Goal: Transaction & Acquisition: Purchase product/service

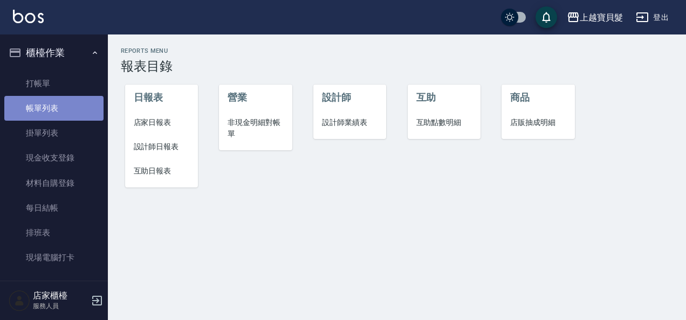
click at [70, 100] on link "帳單列表" at bounding box center [53, 108] width 99 height 25
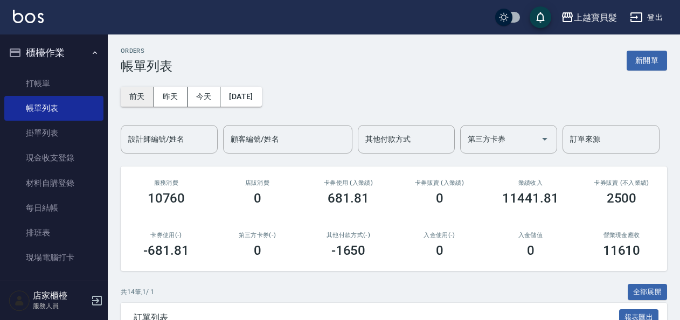
click at [151, 98] on button "前天" at bounding box center [137, 97] width 33 height 20
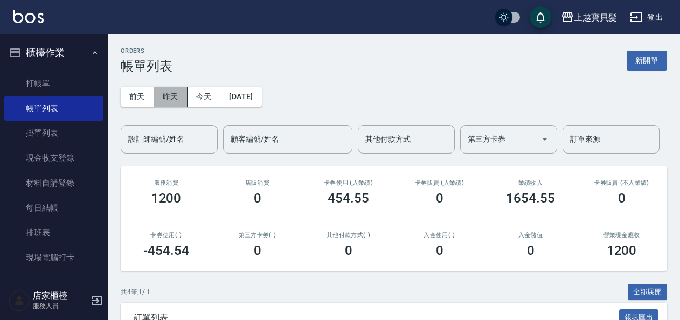
click at [174, 99] on button "昨天" at bounding box center [170, 97] width 33 height 20
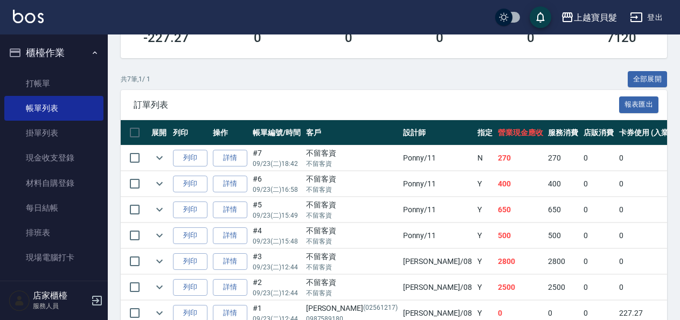
scroll to position [267, 0]
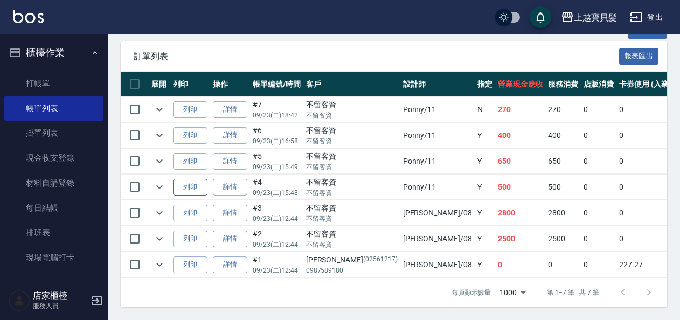
click at [183, 187] on button "列印" at bounding box center [190, 187] width 35 height 17
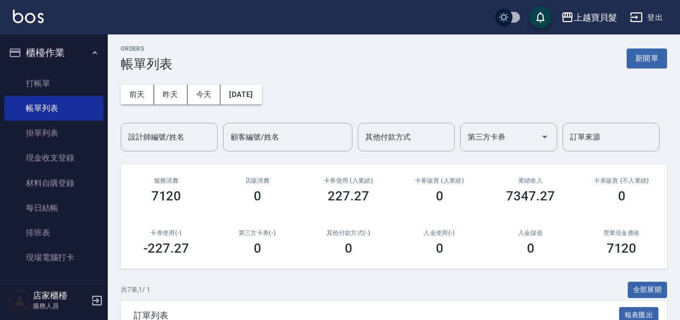
scroll to position [0, 0]
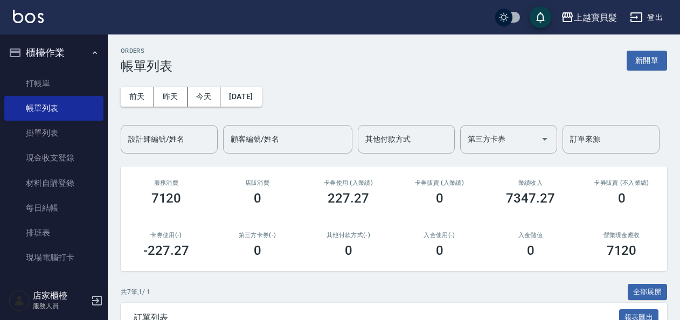
click at [173, 108] on div "[DATE] [DATE] [DATE] [DATE] 設計師編號/姓名 設計師編號/姓名 顧客編號/姓名 顧客編號/姓名 其他付款方式 其他付款方式 第三方…" at bounding box center [394, 114] width 547 height 80
click at [128, 106] on button "前天" at bounding box center [137, 97] width 33 height 20
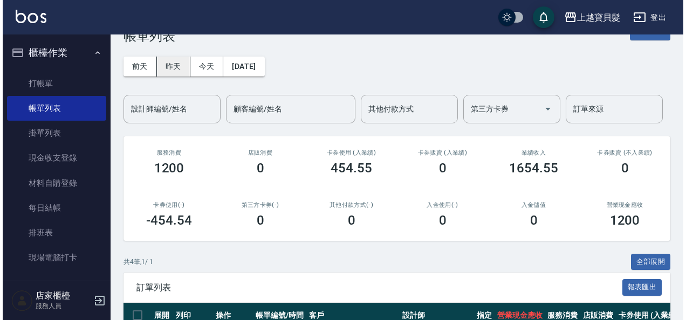
scroll to position [29, 0]
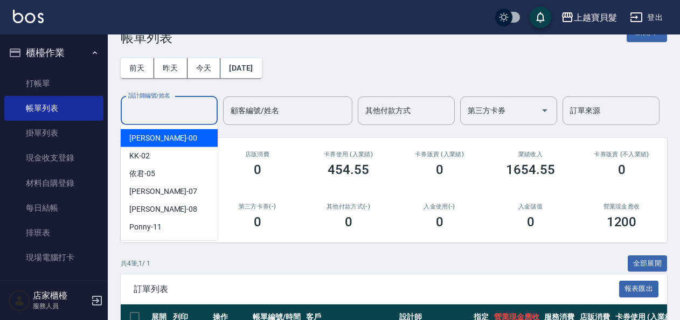
click at [177, 109] on input "設計師編號/姓名" at bounding box center [169, 110] width 87 height 19
click at [143, 71] on button "前天" at bounding box center [137, 68] width 33 height 20
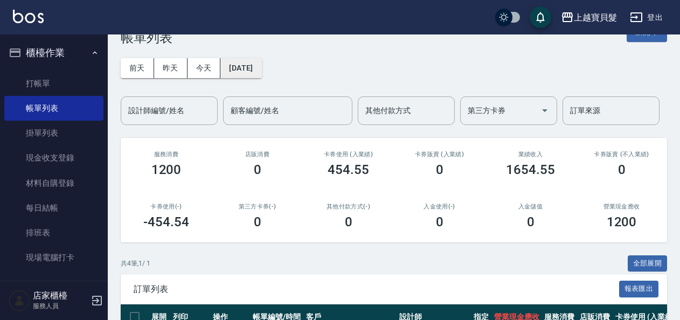
click at [250, 67] on button "[DATE]" at bounding box center [240, 68] width 41 height 20
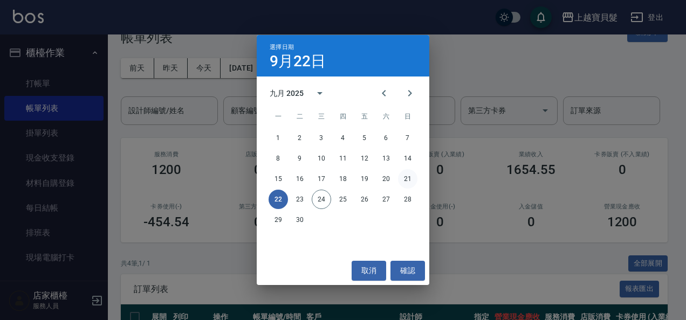
click at [403, 181] on button "21" at bounding box center [407, 178] width 19 height 19
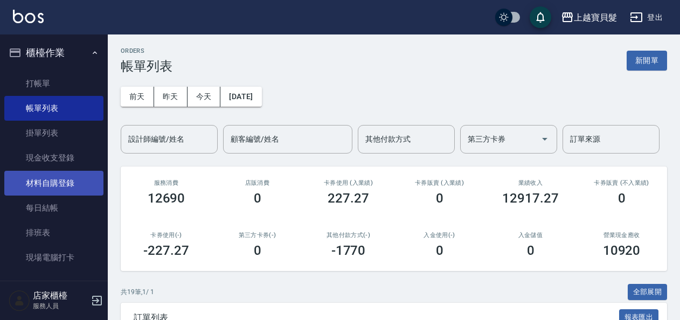
click at [70, 182] on link "材料自購登錄" at bounding box center [53, 183] width 99 height 25
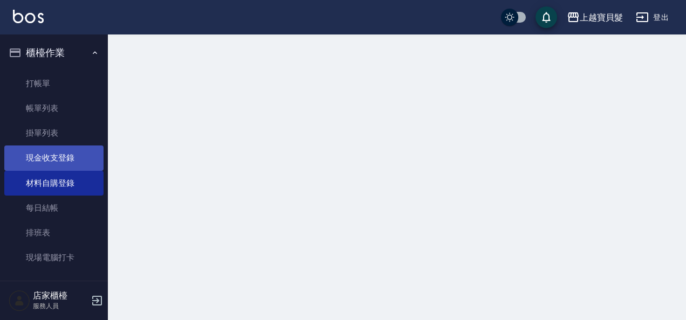
click at [80, 150] on link "現金收支登錄" at bounding box center [53, 158] width 99 height 25
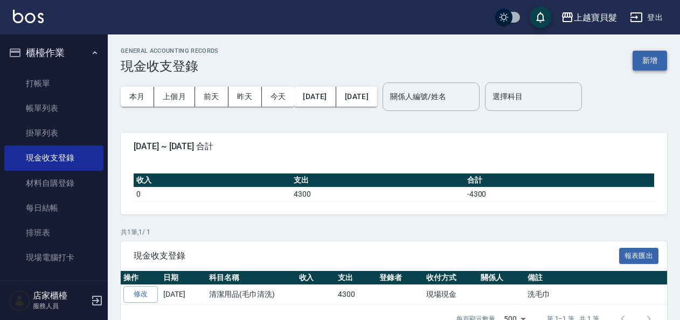
click at [644, 64] on button "新增" at bounding box center [650, 61] width 35 height 20
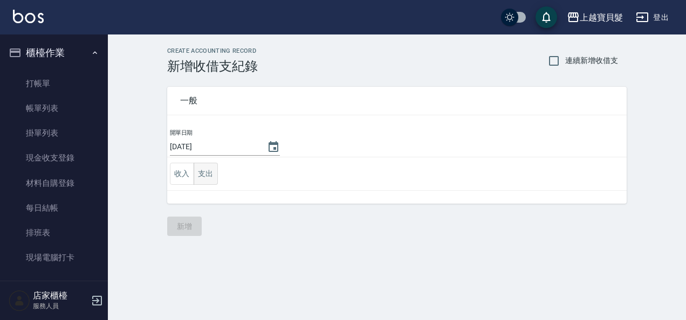
click at [204, 182] on button "支出" at bounding box center [206, 174] width 24 height 22
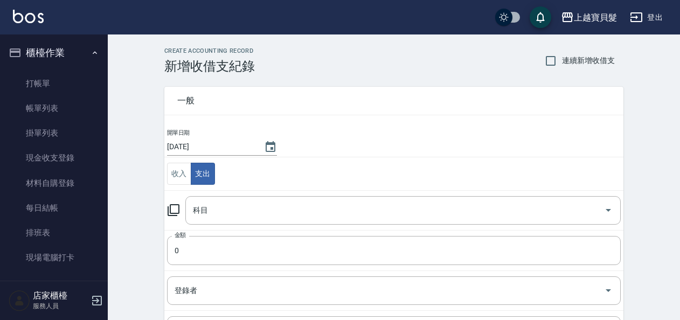
click at [212, 194] on td "科目 科目" at bounding box center [393, 210] width 459 height 40
click at [263, 218] on input "科目" at bounding box center [395, 210] width 410 height 19
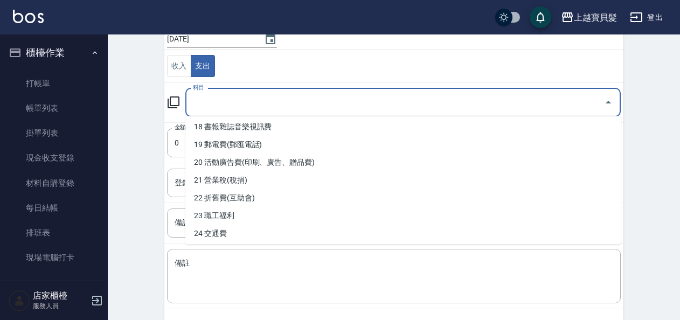
scroll to position [268, 0]
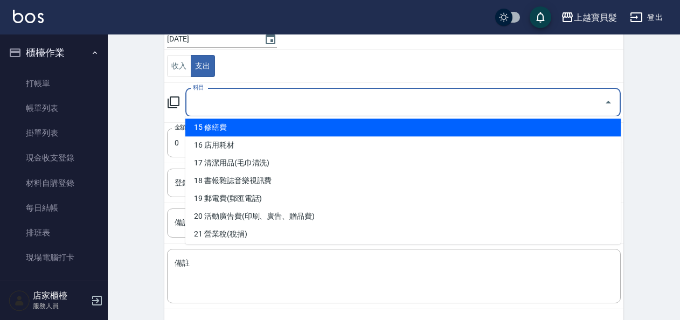
click at [317, 132] on li "15 修繕費" at bounding box center [403, 128] width 436 height 18
type input "15 修繕費"
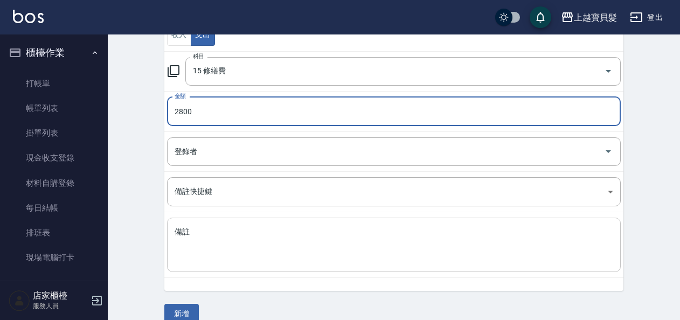
scroll to position [154, 0]
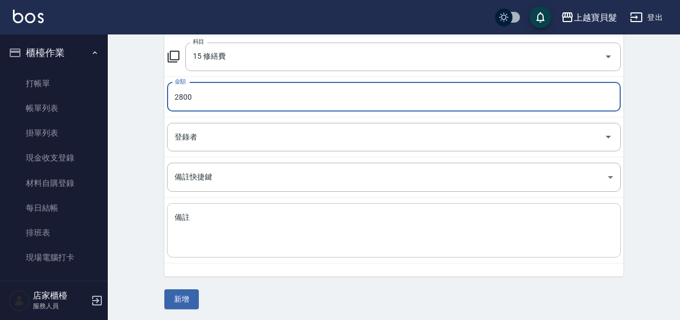
type input "2800"
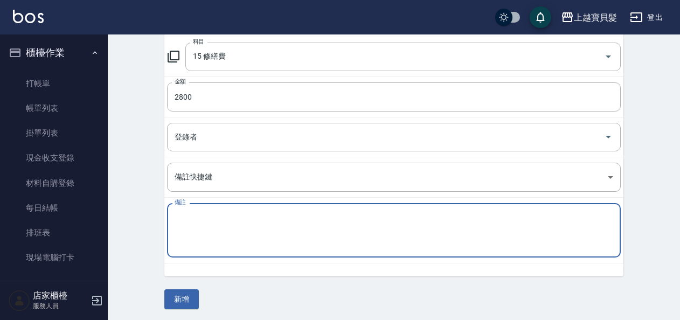
click at [278, 233] on textarea "備註" at bounding box center [394, 230] width 439 height 37
type textarea "z"
type textarea "飛碟"
click at [187, 299] on button "新增" at bounding box center [181, 299] width 35 height 20
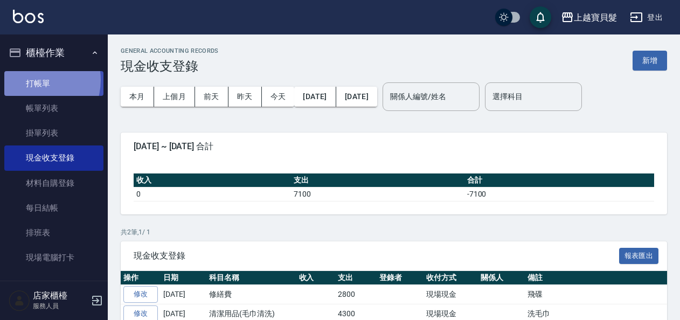
drag, startPoint x: 63, startPoint y: 129, endPoint x: 33, endPoint y: 80, distance: 57.3
click at [33, 80] on link "打帳單" at bounding box center [53, 83] width 99 height 25
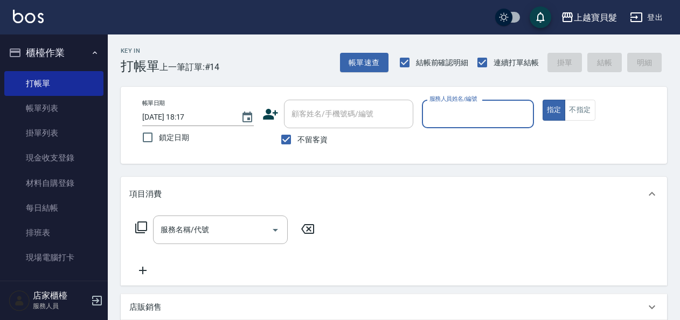
click at [486, 121] on input "服務人員姓名/編號" at bounding box center [478, 114] width 102 height 19
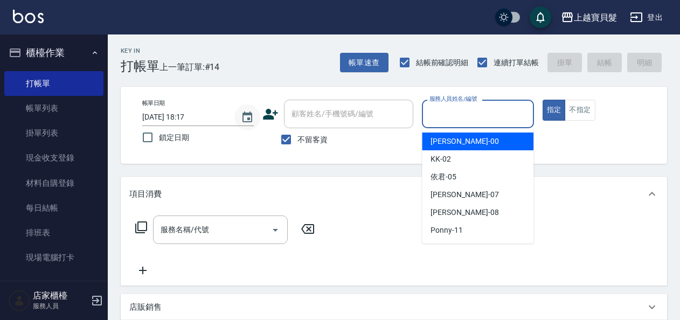
click at [245, 113] on icon "Choose date, selected date is 2025-09-24" at bounding box center [248, 117] width 10 height 11
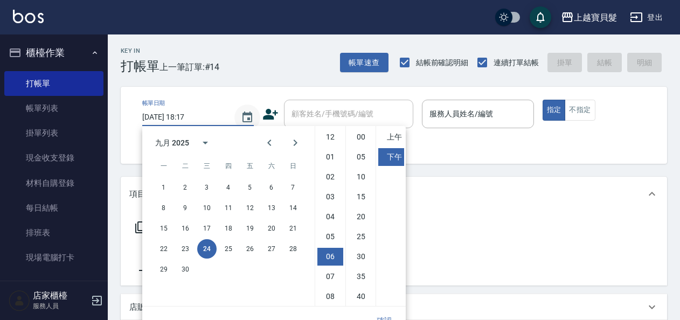
scroll to position [60, 0]
click at [182, 248] on button "23" at bounding box center [185, 248] width 19 height 19
type input "[DATE] 18:17"
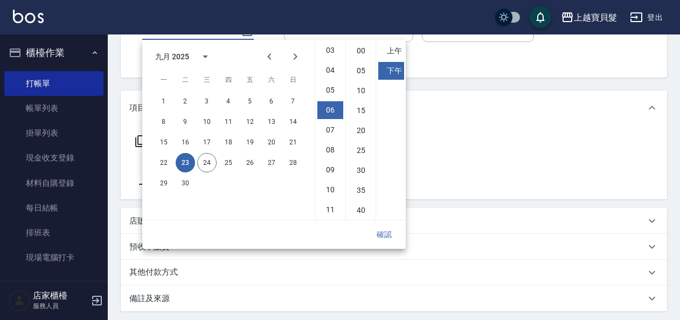
scroll to position [176, 0]
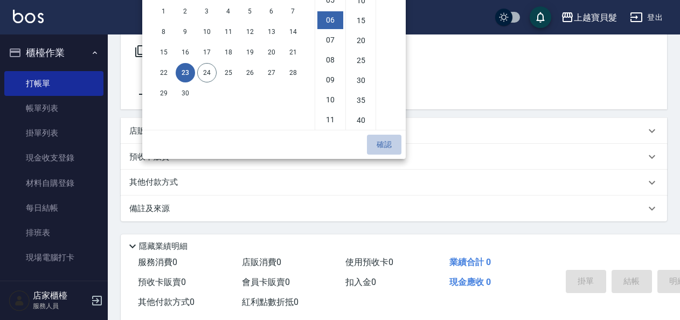
click at [381, 145] on button "確認" at bounding box center [384, 145] width 35 height 20
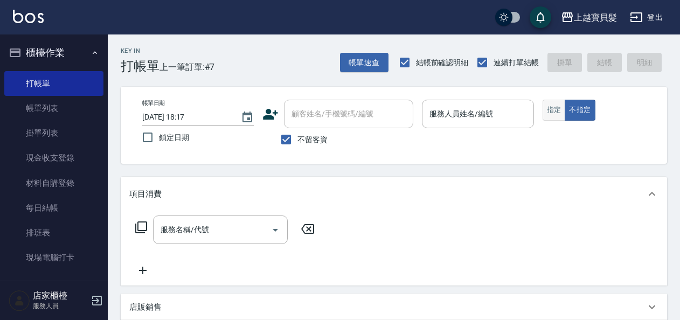
click at [552, 115] on button "指定" at bounding box center [554, 110] width 23 height 21
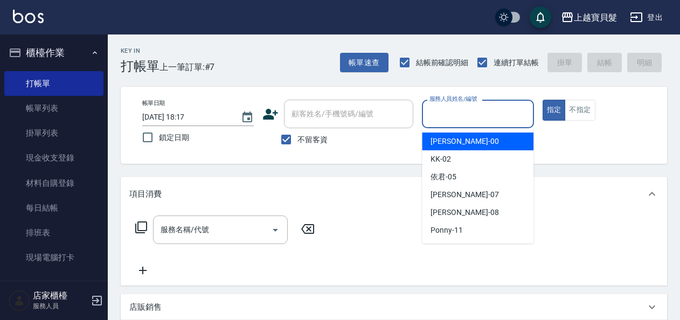
click at [473, 115] on input "服務人員姓名/編號" at bounding box center [478, 114] width 102 height 19
click at [471, 143] on div "小華 -00" at bounding box center [478, 142] width 112 height 18
type input "小華-00"
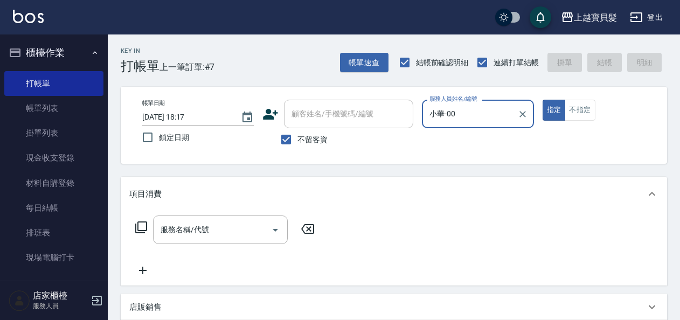
click at [137, 226] on icon at bounding box center [141, 227] width 13 height 13
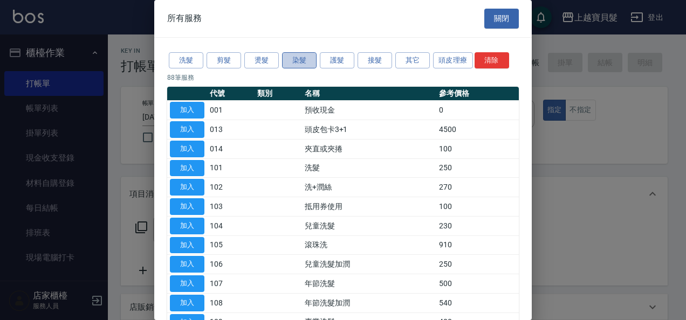
click at [306, 58] on button "染髮" at bounding box center [299, 60] width 35 height 17
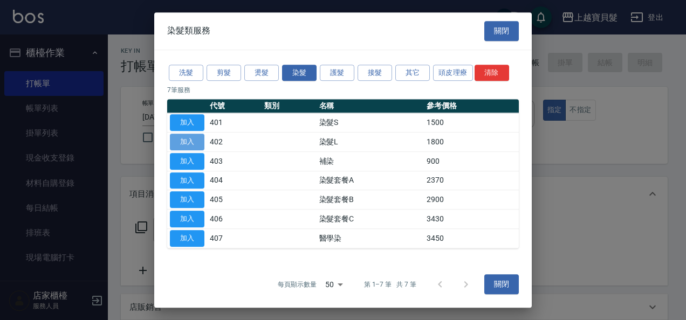
click at [203, 141] on button "加入" at bounding box center [187, 142] width 35 height 17
type input "染髮L(402)"
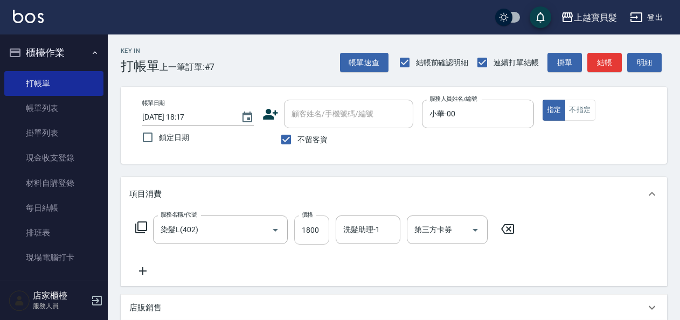
click at [307, 224] on input "1800" at bounding box center [311, 230] width 35 height 29
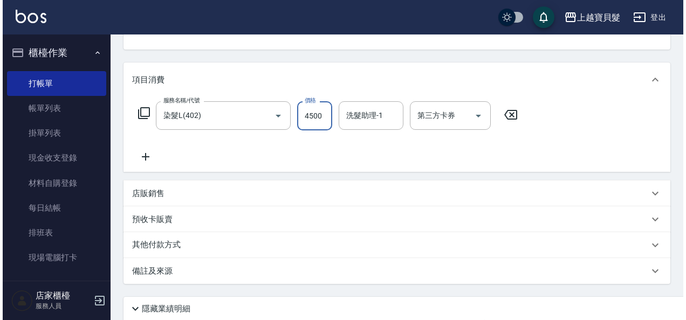
scroll to position [199, 0]
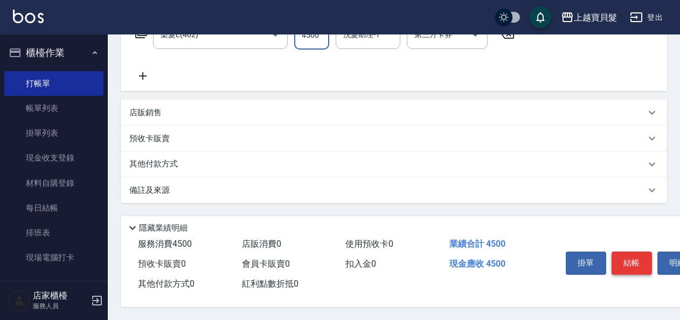
type input "4500"
click at [622, 267] on button "結帳" at bounding box center [632, 263] width 40 height 23
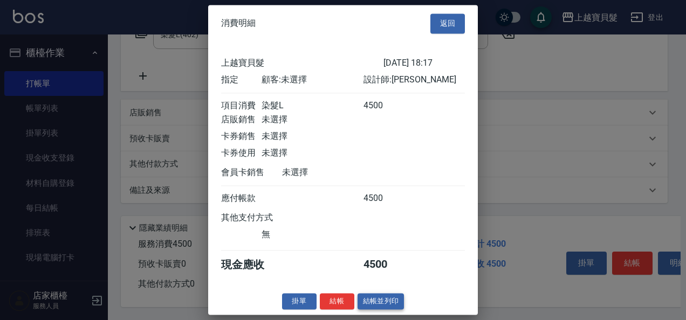
scroll to position [3, 0]
click at [385, 299] on button "結帳並列印" at bounding box center [380, 301] width 47 height 17
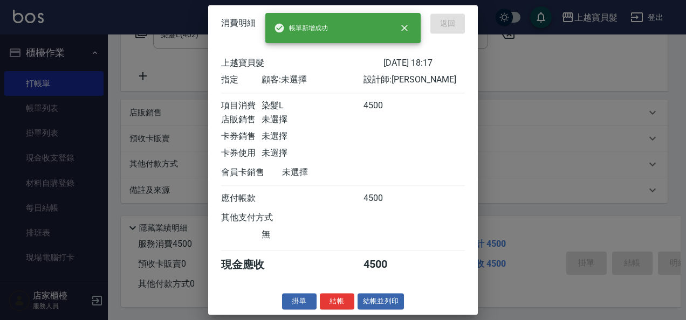
type input "[DATE] 18:19"
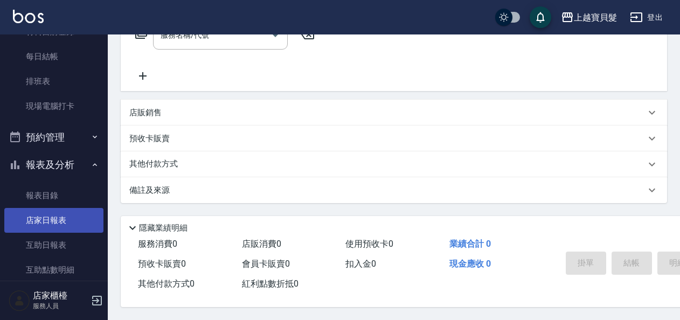
scroll to position [162, 0]
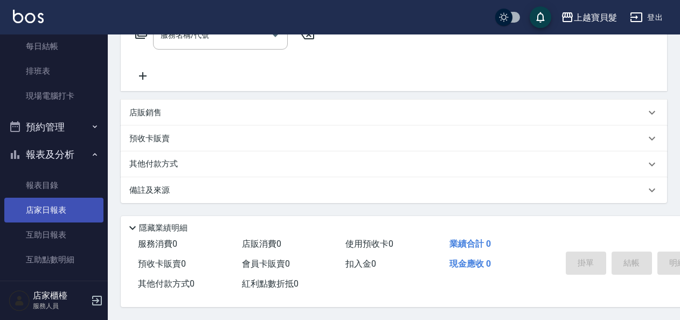
click at [53, 205] on link "店家日報表" at bounding box center [53, 210] width 99 height 25
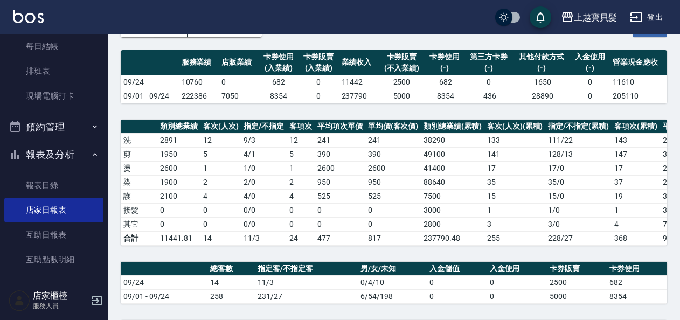
scroll to position [54, 0]
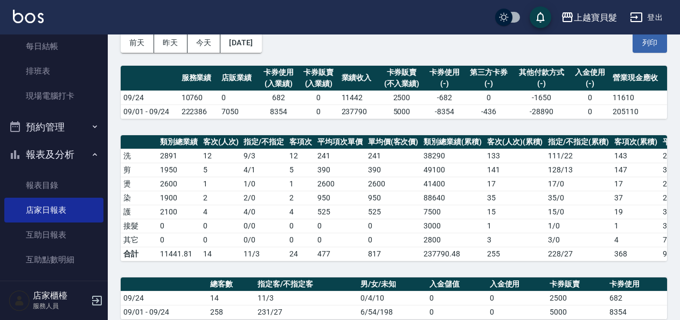
click at [177, 51] on button "昨天" at bounding box center [170, 43] width 33 height 20
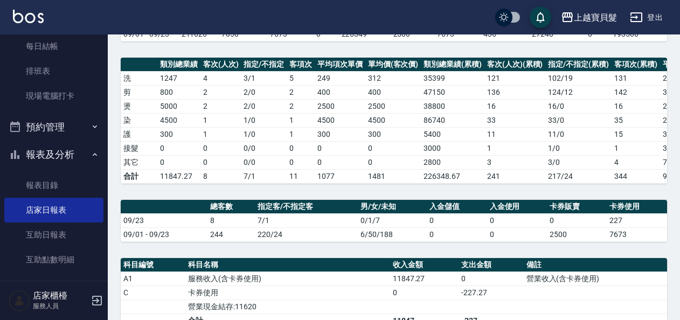
scroll to position [54, 0]
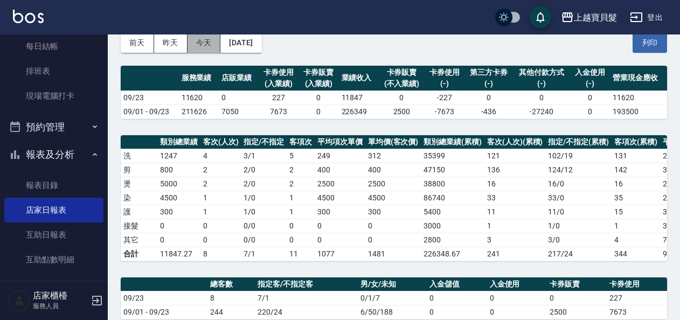
click at [211, 47] on button "今天" at bounding box center [204, 43] width 33 height 20
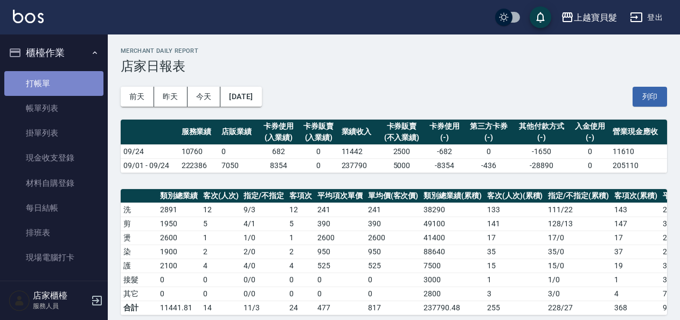
click at [54, 80] on link "打帳單" at bounding box center [53, 83] width 99 height 25
